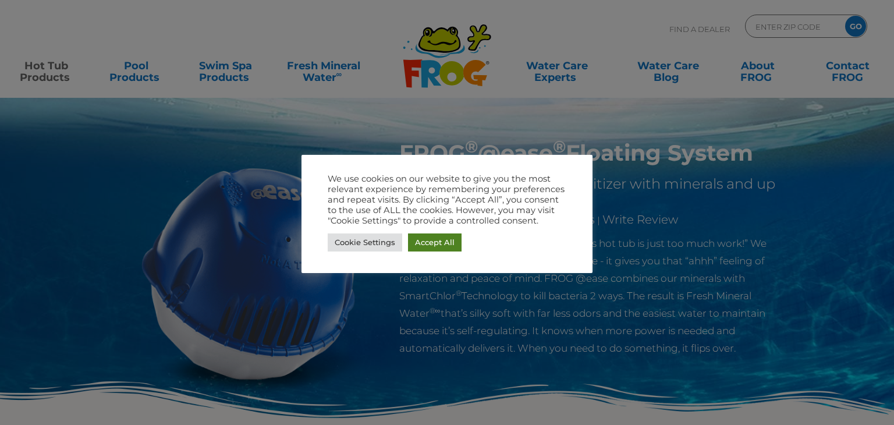
click at [425, 248] on link "Accept All" at bounding box center [435, 242] width 54 height 18
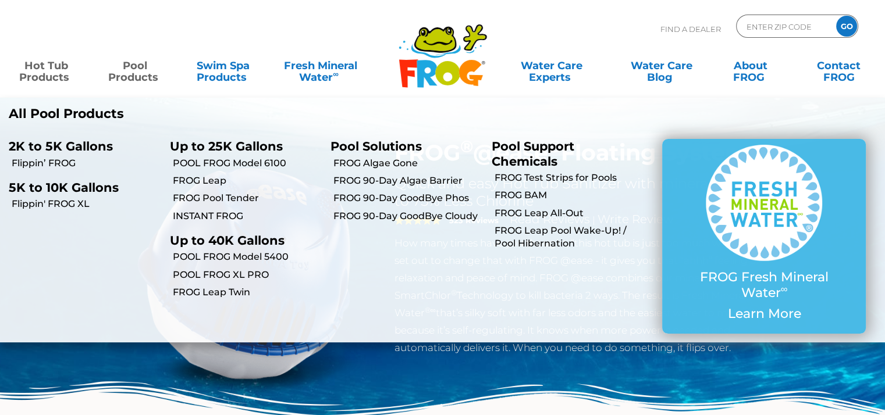
click at [125, 67] on link "Pool Products" at bounding box center [134, 65] width 69 height 23
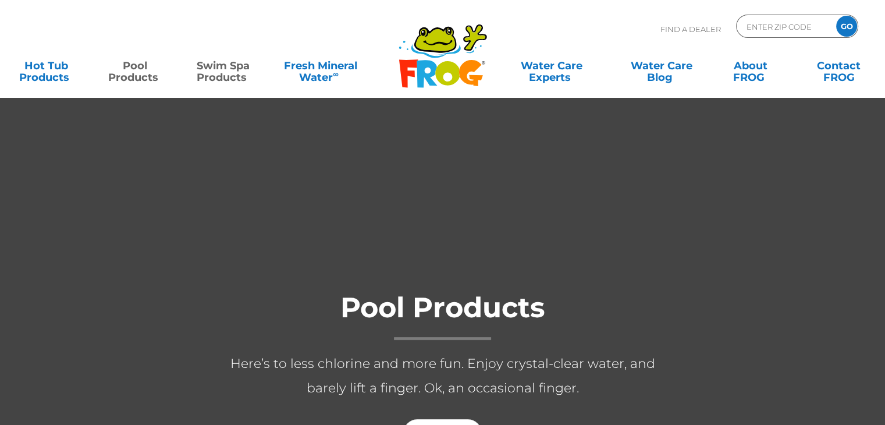
click at [227, 72] on link "Swim Spa Products" at bounding box center [223, 65] width 69 height 23
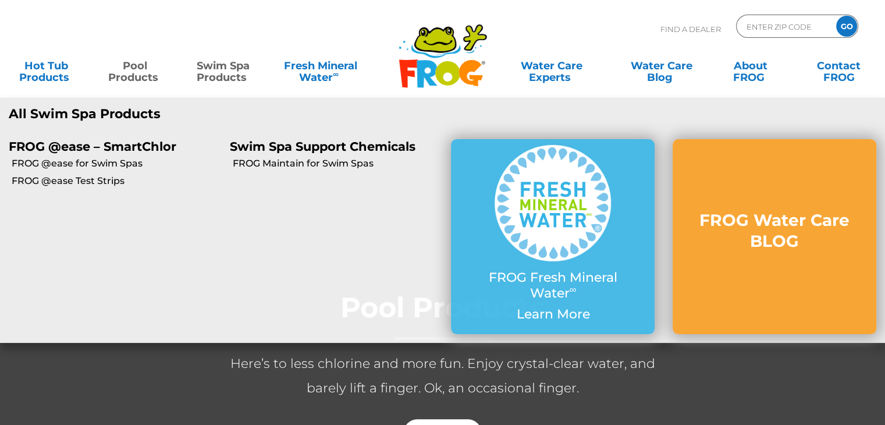
click at [141, 84] on div "MENU MENU Hot Tub Products All Hot Tub Products FROG @ease – SmartChlor FROG @e…" at bounding box center [443, 71] width 862 height 35
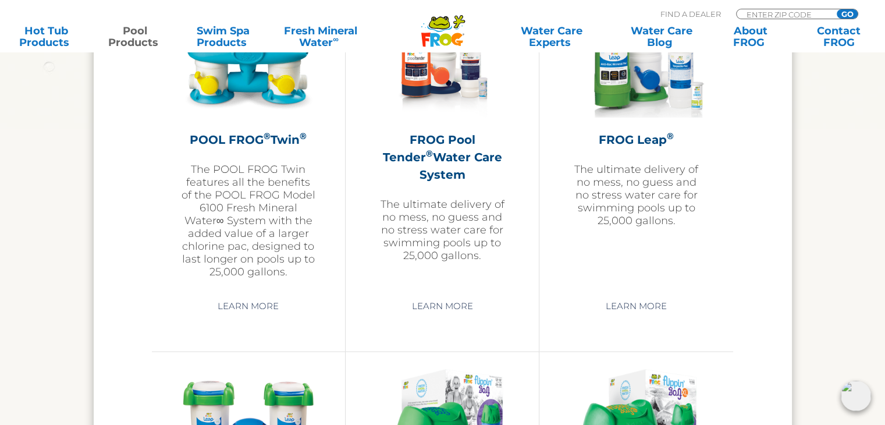
scroll to position [2269, 0]
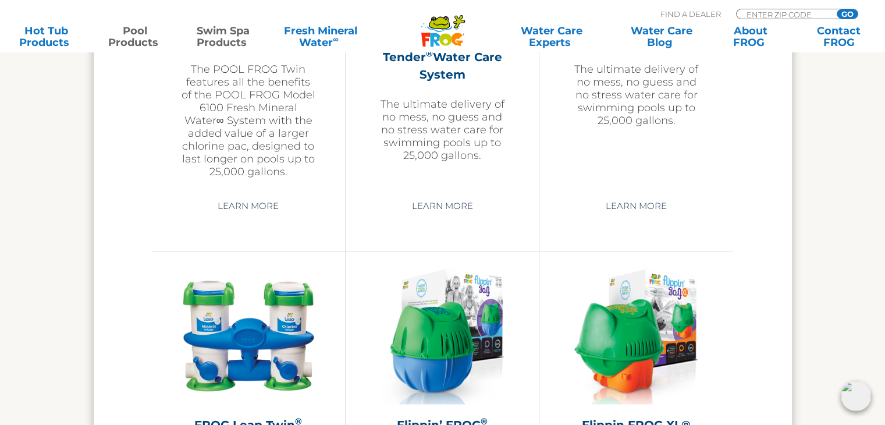
click at [234, 38] on link "Swim Spa Products" at bounding box center [223, 36] width 69 height 23
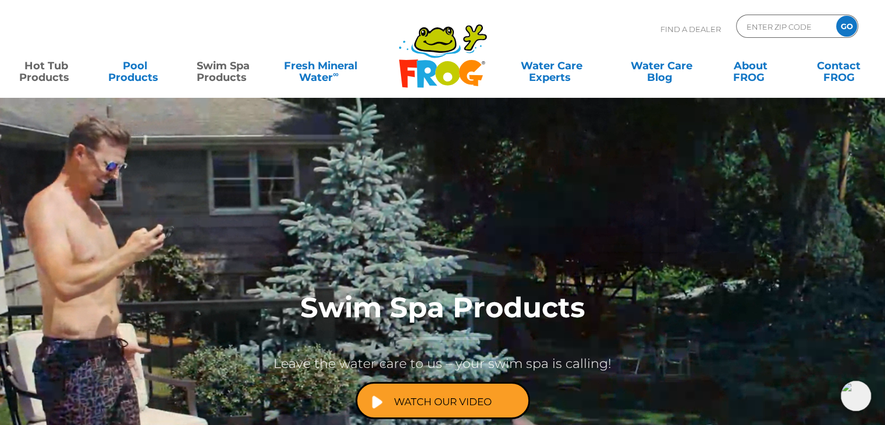
click at [65, 77] on link "Hot Tub Products" at bounding box center [46, 65] width 69 height 23
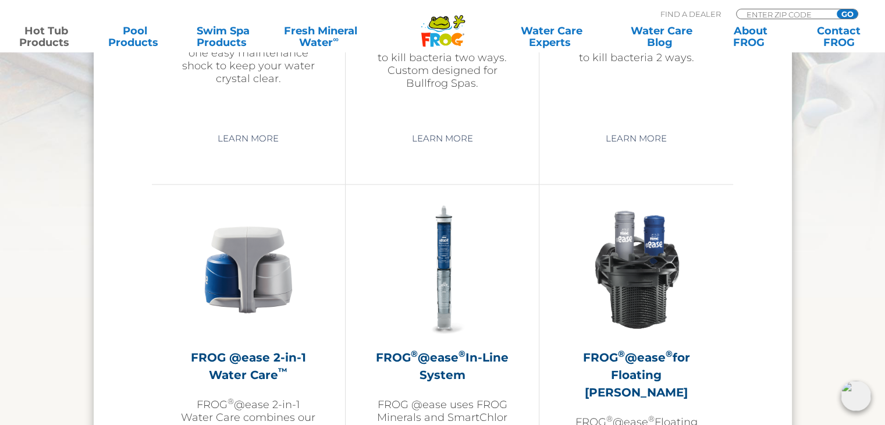
scroll to position [1571, 0]
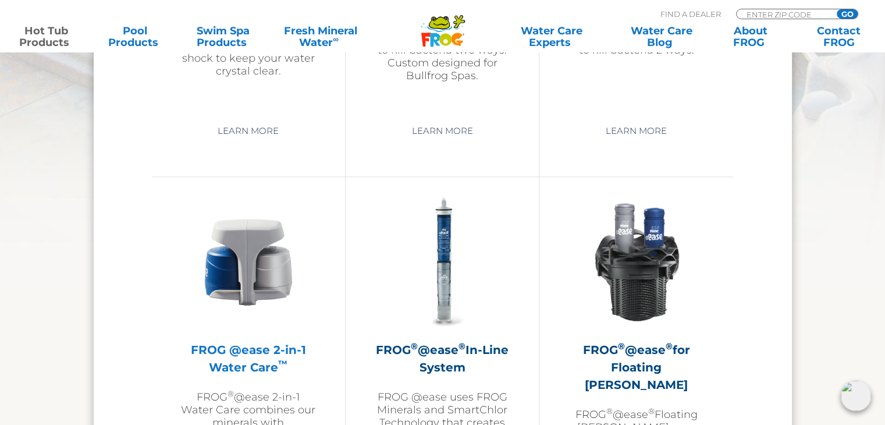
click at [266, 352] on h2 "FROG @ease 2-in-1 Water Care ™" at bounding box center [248, 358] width 135 height 35
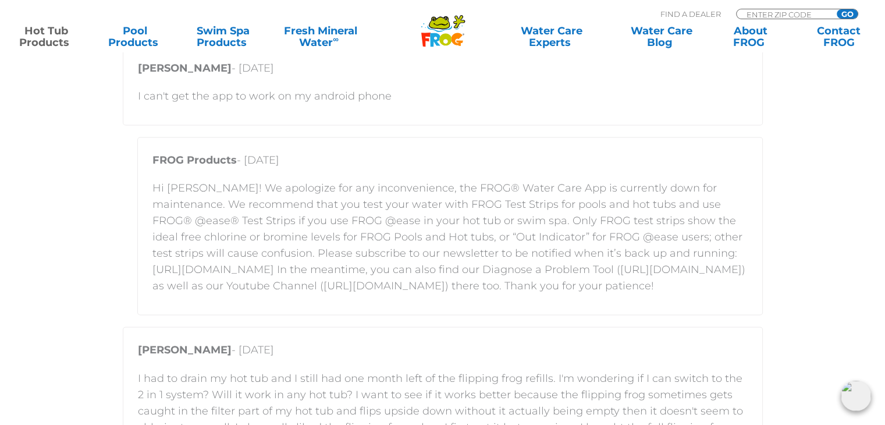
scroll to position [1730, 0]
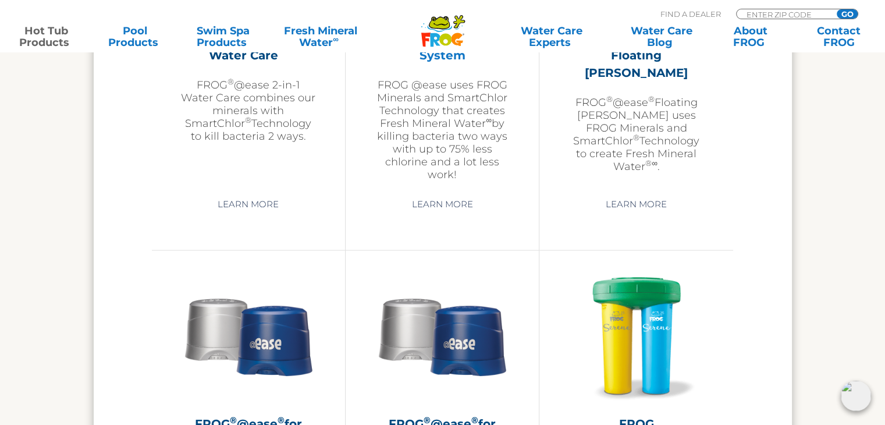
scroll to position [1978, 0]
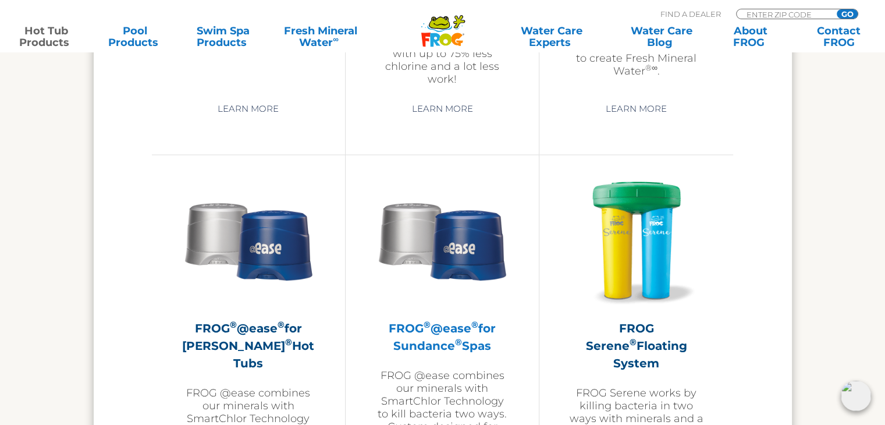
click at [444, 347] on h2 "FROG ® @ease ® for Sundance ® Spas" at bounding box center [442, 336] width 135 height 35
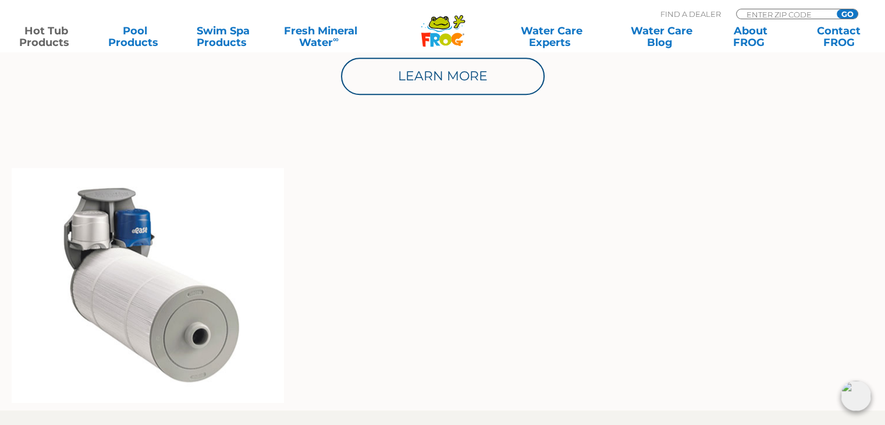
scroll to position [698, 0]
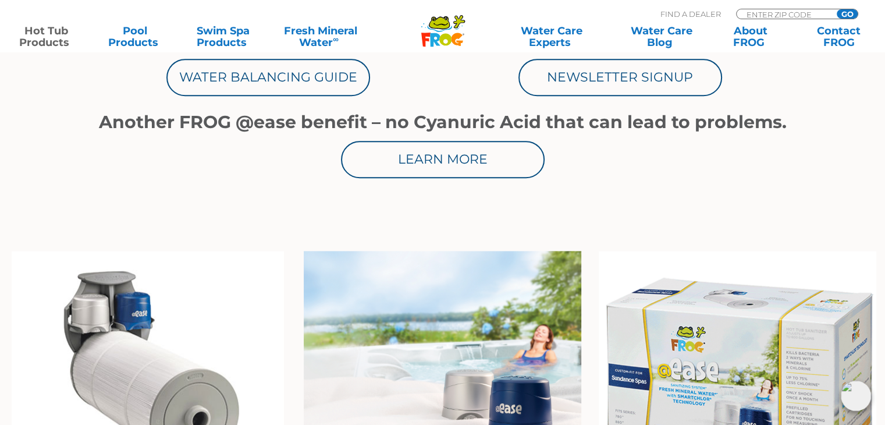
click at [749, 331] on img at bounding box center [737, 372] width 277 height 243
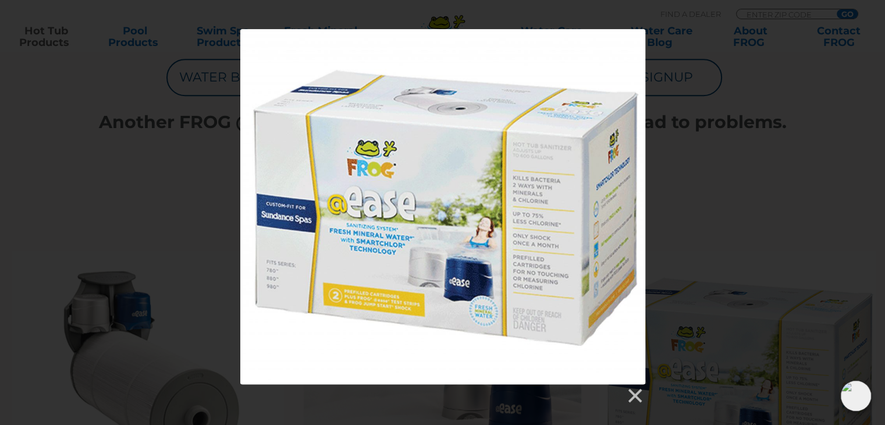
click at [116, 177] on div at bounding box center [442, 216] width 885 height 375
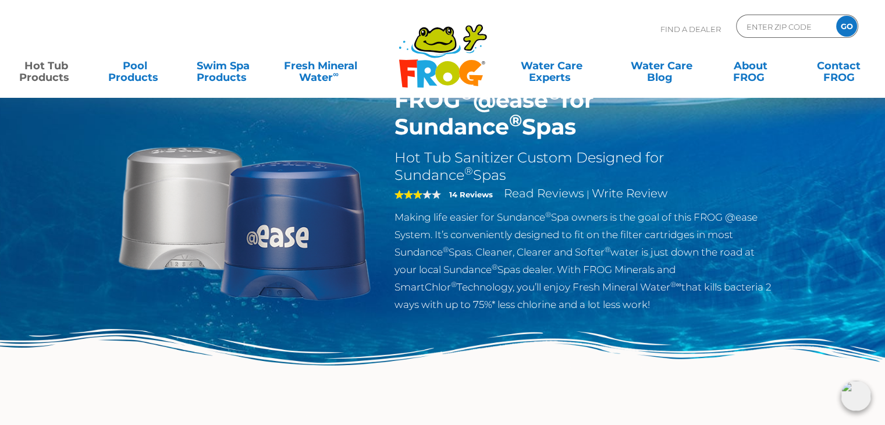
scroll to position [0, 0]
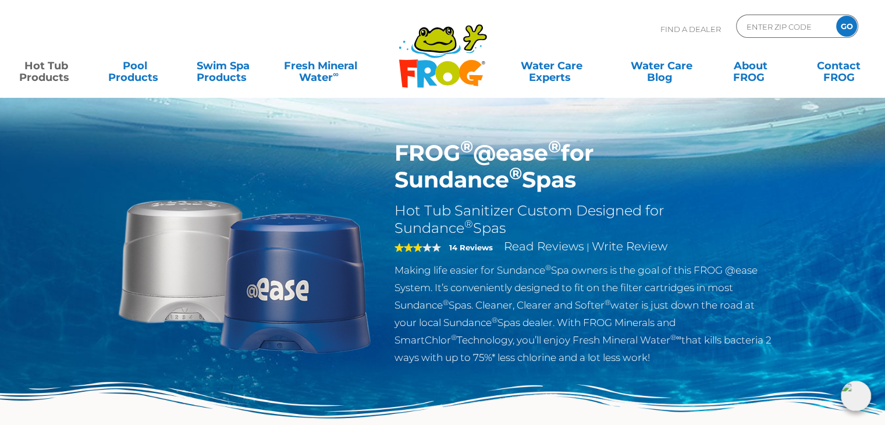
drag, startPoint x: 393, startPoint y: 152, endPoint x: 447, endPoint y: 184, distance: 63.2
click at [447, 184] on div "FROG ® @ease ® for Sundance ® Spas Hot Tub Sanitizer Custom Designed for Sundan…" at bounding box center [584, 256] width 397 height 232
copy h1 "FROG ® @ease ® for Sundance ® Spas"
